Goal: Find specific page/section: Find specific page/section

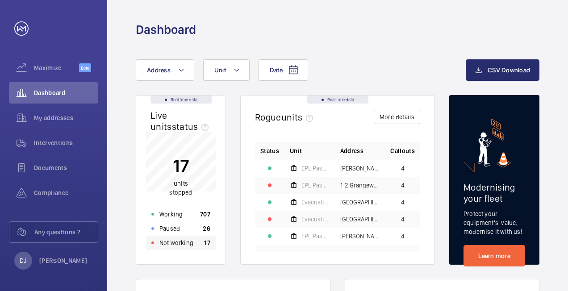
click at [192, 240] on div "Not working 17" at bounding box center [181, 243] width 70 height 14
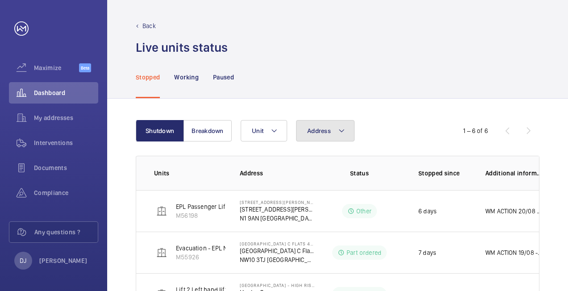
click at [309, 124] on button "Address" at bounding box center [325, 130] width 59 height 21
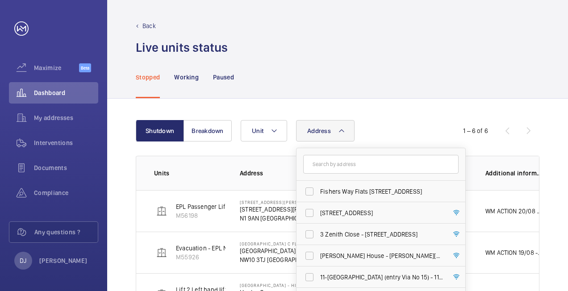
click at [341, 167] on input "text" at bounding box center [380, 164] width 155 height 19
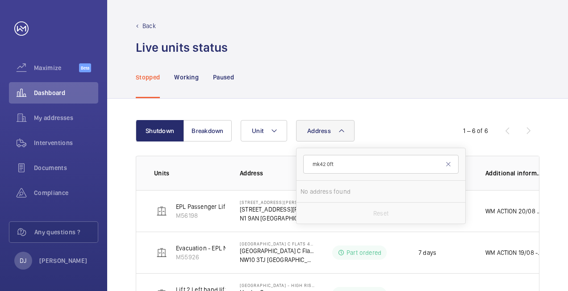
type input "mk42 0ft"
click at [387, 118] on div "Shutdown Breakdown Address mk42 0ft No address found Reset Unit 1 – 6 of 6 Unit…" at bounding box center [337, 280] width 461 height 363
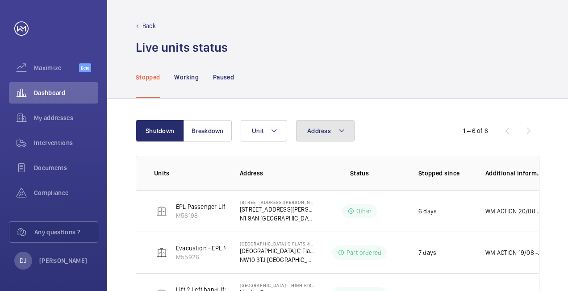
click at [302, 132] on button "Address" at bounding box center [325, 130] width 59 height 21
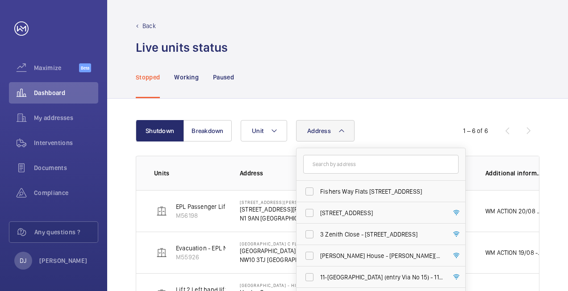
click at [337, 162] on input "text" at bounding box center [380, 164] width 155 height 19
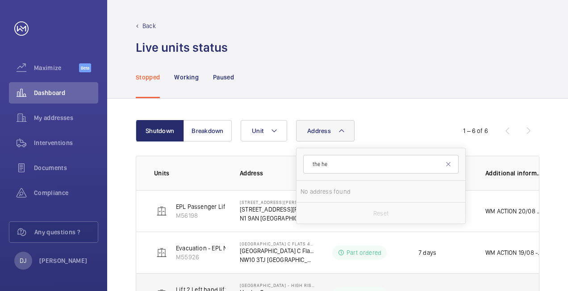
type input "the he"
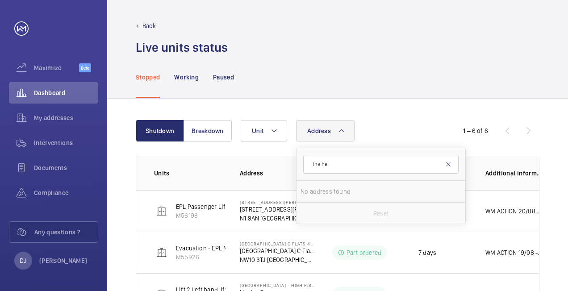
click at [448, 161] on mat-icon at bounding box center [448, 164] width 7 height 7
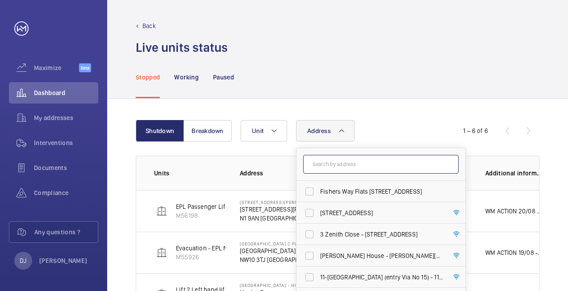
click at [359, 163] on input "text" at bounding box center [380, 164] width 155 height 19
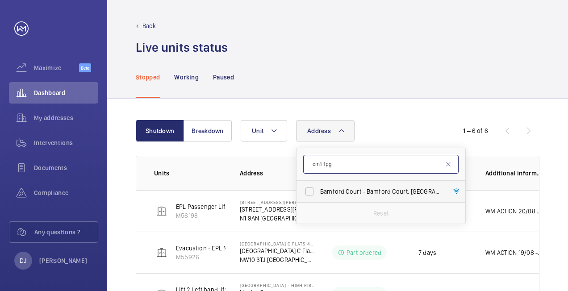
type input "cm1 1pg"
click at [339, 195] on span "Bamford Court - Bamford Court, CHELMSFORD CM1 1PG" at bounding box center [381, 191] width 123 height 9
click at [318, 195] on input "Bamford Court - Bamford Court, CHELMSFORD CM1 1PG" at bounding box center [310, 192] width 18 height 18
checkbox input "true"
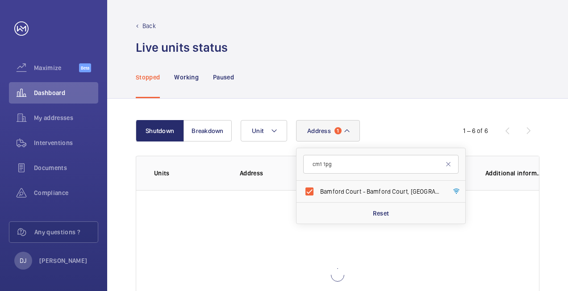
click at [399, 118] on div "Shutdown Breakdown Address 1 cm1 [GEOGRAPHIC_DATA] - [GEOGRAPHIC_DATA] 1PG Rese…" at bounding box center [337, 240] width 461 height 283
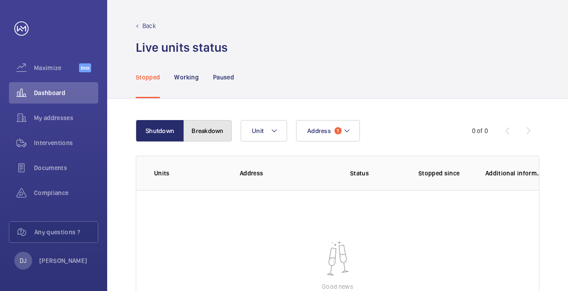
click at [207, 129] on button "Breakdown" at bounding box center [208, 130] width 48 height 21
